Goal: Task Accomplishment & Management: Manage account settings

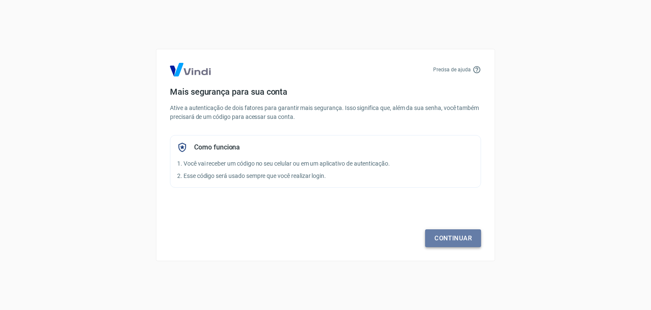
click at [457, 242] on link "Continuar" at bounding box center [453, 238] width 56 height 18
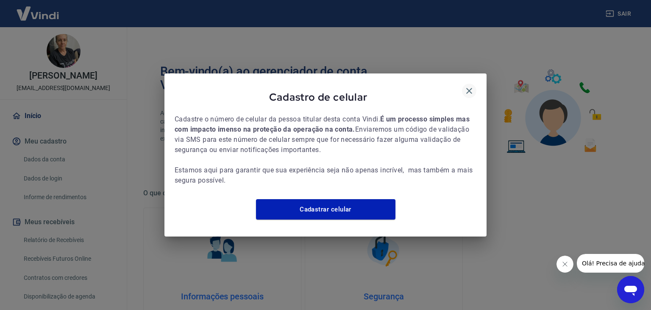
click at [469, 88] on icon "button" at bounding box center [470, 91] width 6 height 6
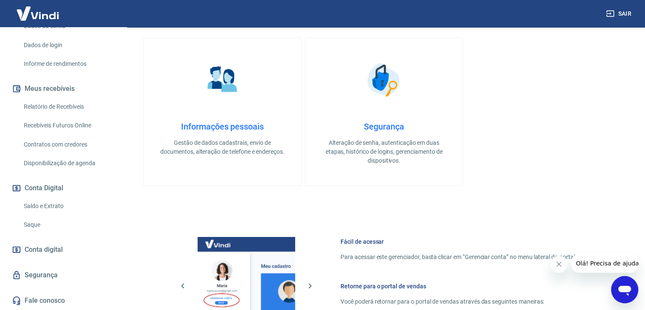
scroll to position [142, 0]
click at [40, 207] on link "Saldo e Extrato" at bounding box center [68, 205] width 96 height 17
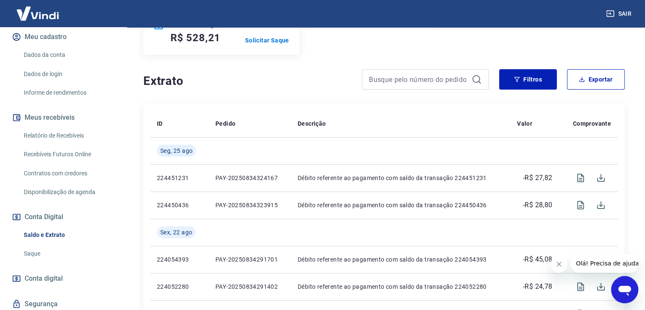
scroll to position [142, 0]
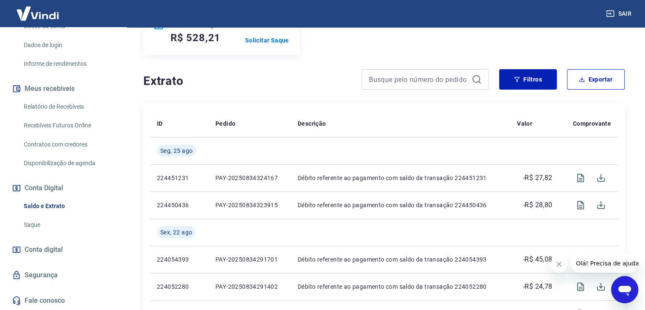
click at [30, 249] on span "Conta digital" at bounding box center [44, 249] width 38 height 12
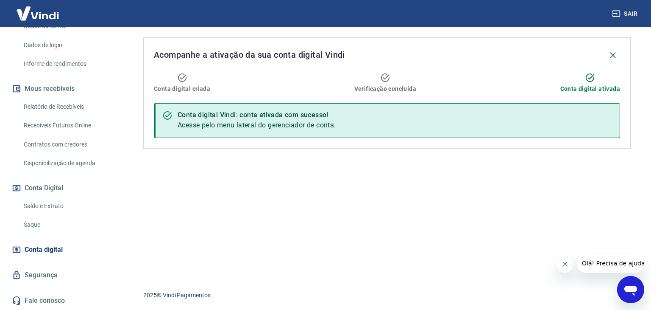
click at [52, 107] on link "Relatório de Recebíveis" at bounding box center [68, 106] width 96 height 17
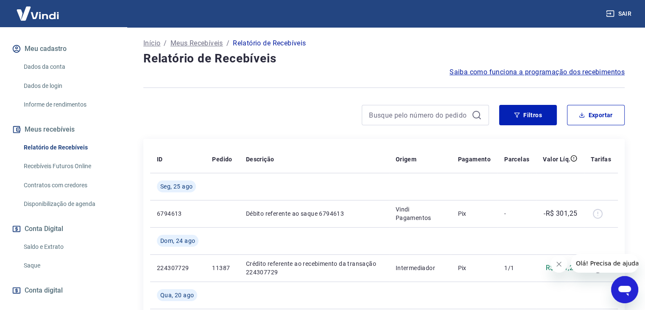
scroll to position [142, 0]
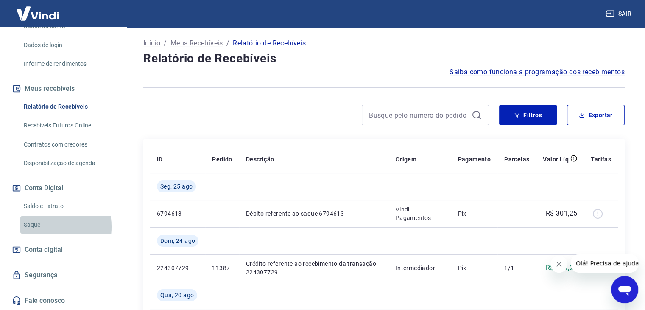
click at [28, 226] on link "Saque" at bounding box center [68, 224] width 96 height 17
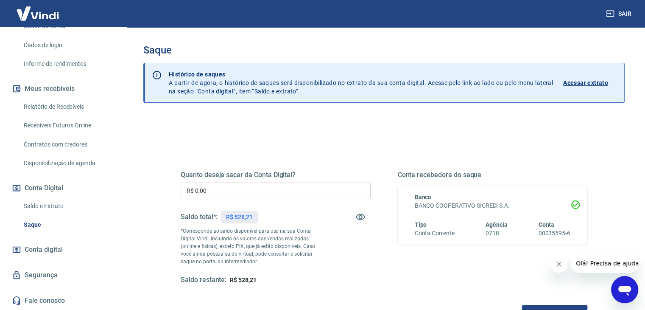
click at [264, 95] on p "Histórico de saques A partir de agora, o histórico de saques será disponibiliza…" at bounding box center [361, 82] width 384 height 25
click at [582, 82] on p "Acessar extrato" at bounding box center [585, 82] width 45 height 8
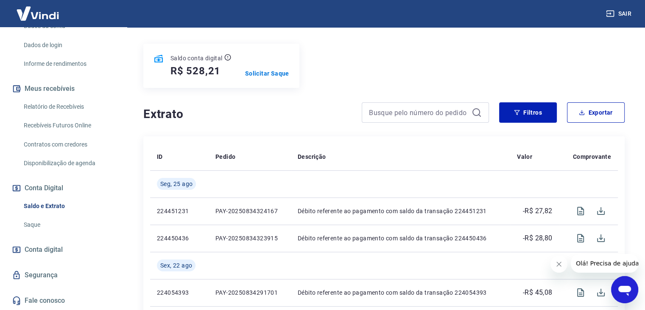
scroll to position [127, 0]
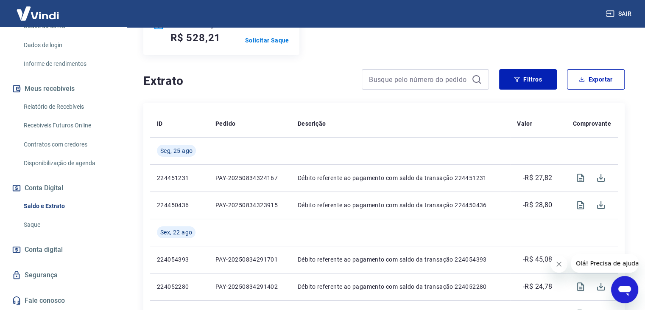
click at [51, 252] on span "Conta digital" at bounding box center [44, 249] width 38 height 12
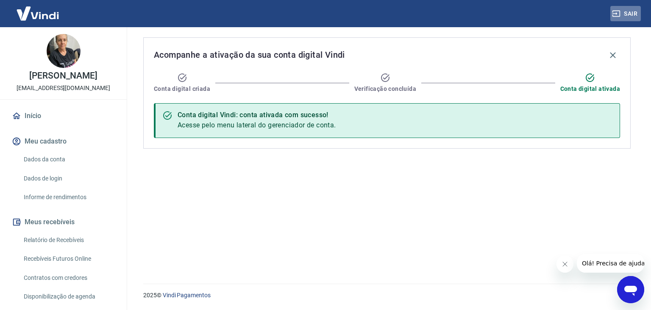
click at [615, 14] on icon "button" at bounding box center [616, 13] width 8 height 8
